Goal: Go to known website: Go to known website

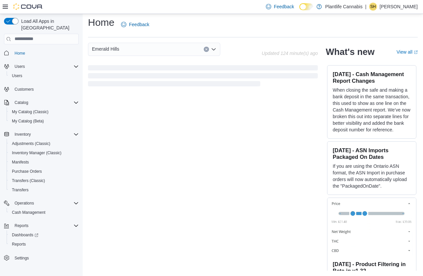
scroll to position [130, 0]
